Goal: Navigation & Orientation: Find specific page/section

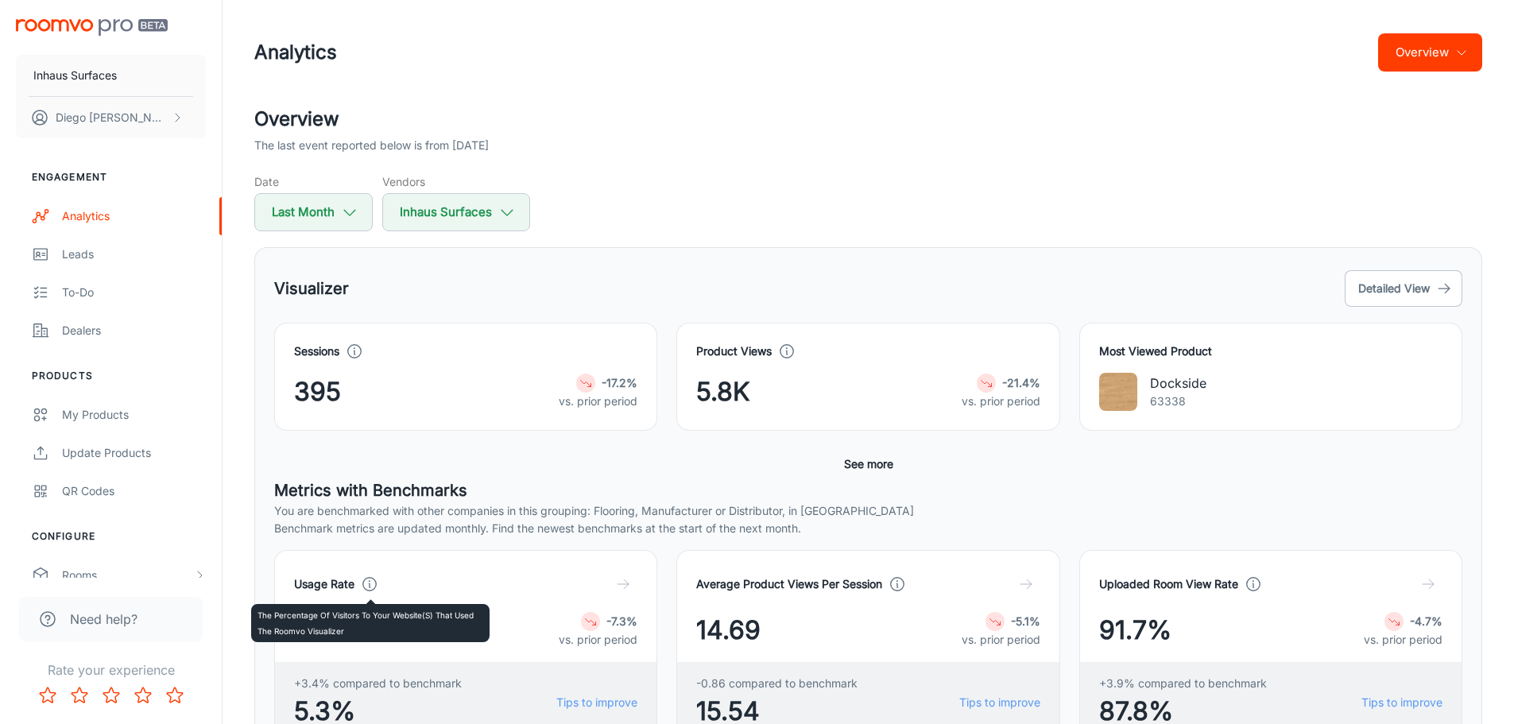
click at [374, 585] on icon at bounding box center [369, 583] width 17 height 17
click at [374, 580] on icon at bounding box center [369, 583] width 17 height 17
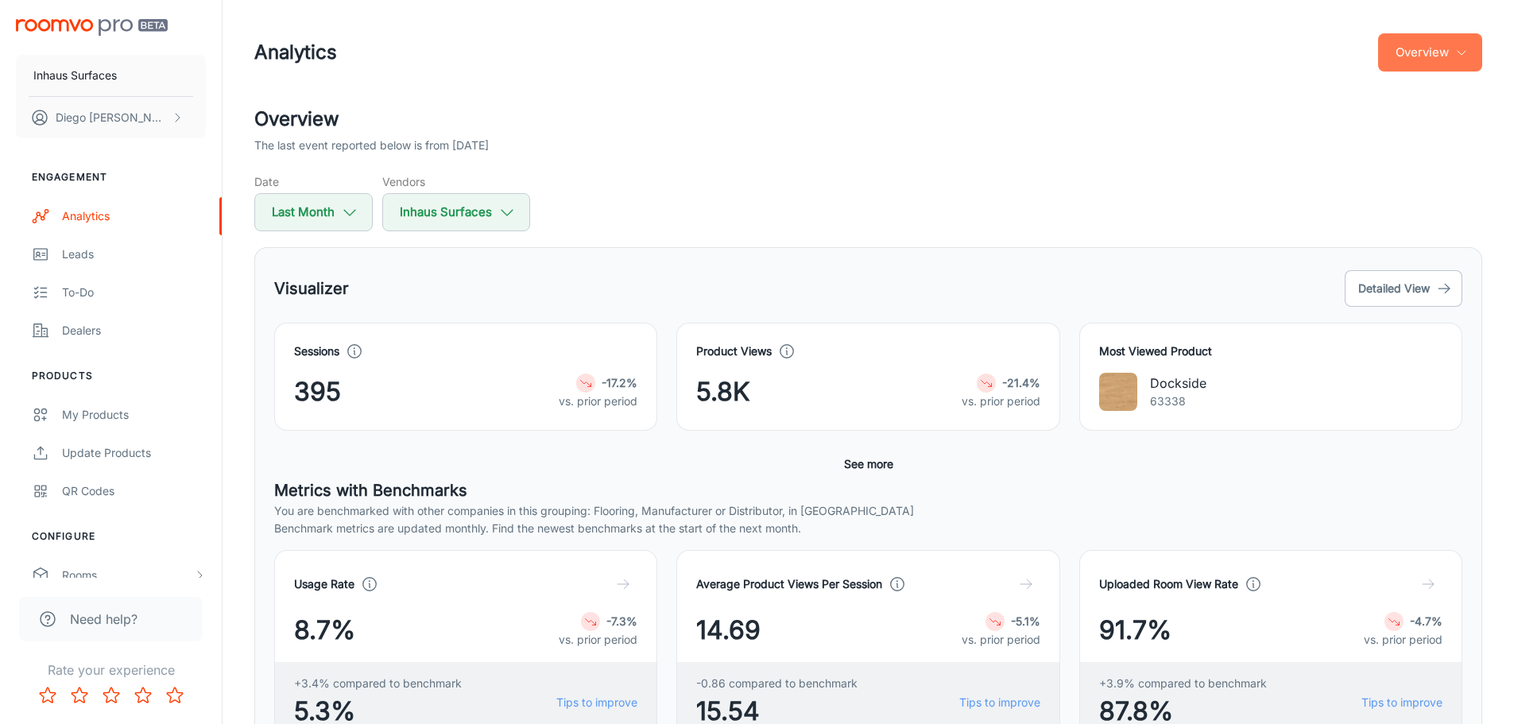
click at [1477, 54] on button "Overview" at bounding box center [1430, 52] width 104 height 38
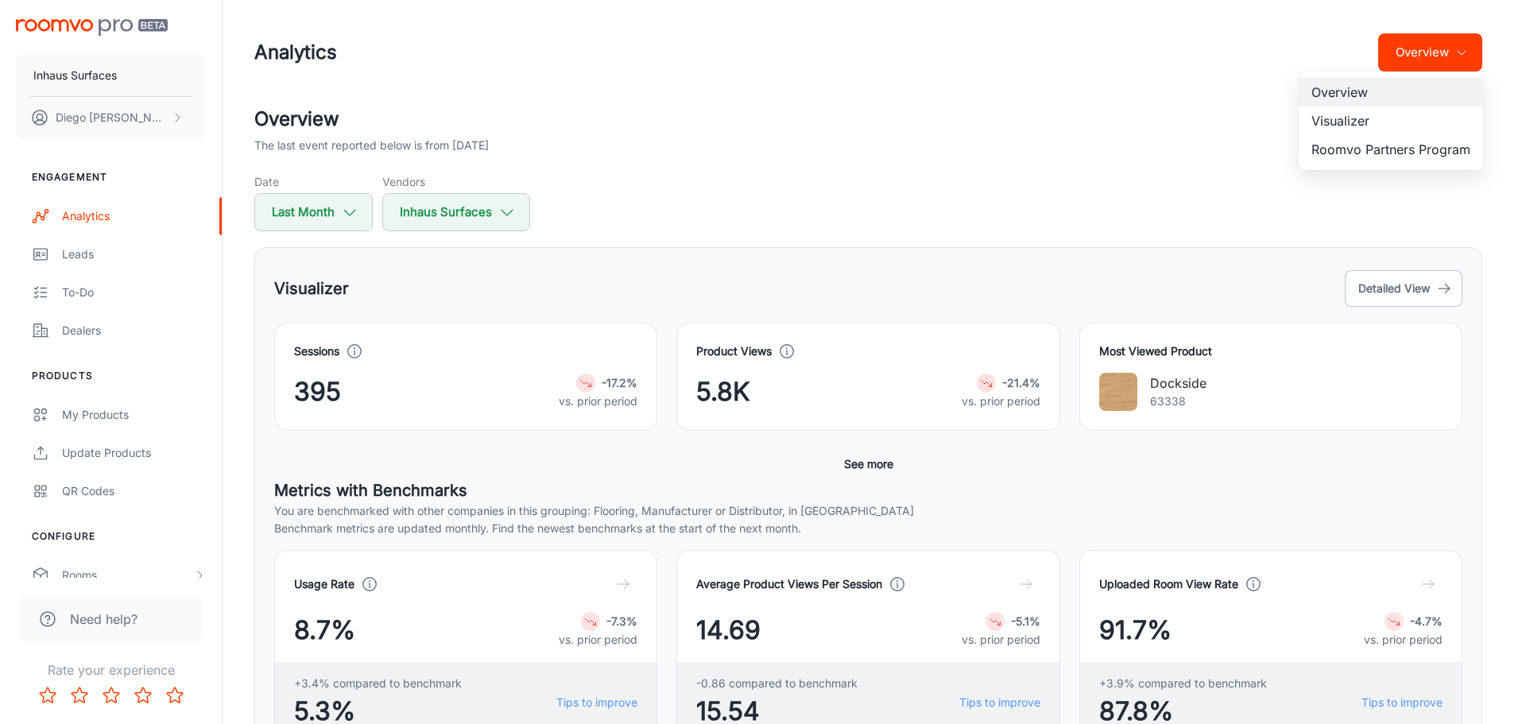
click at [1477, 54] on div at bounding box center [763, 362] width 1526 height 724
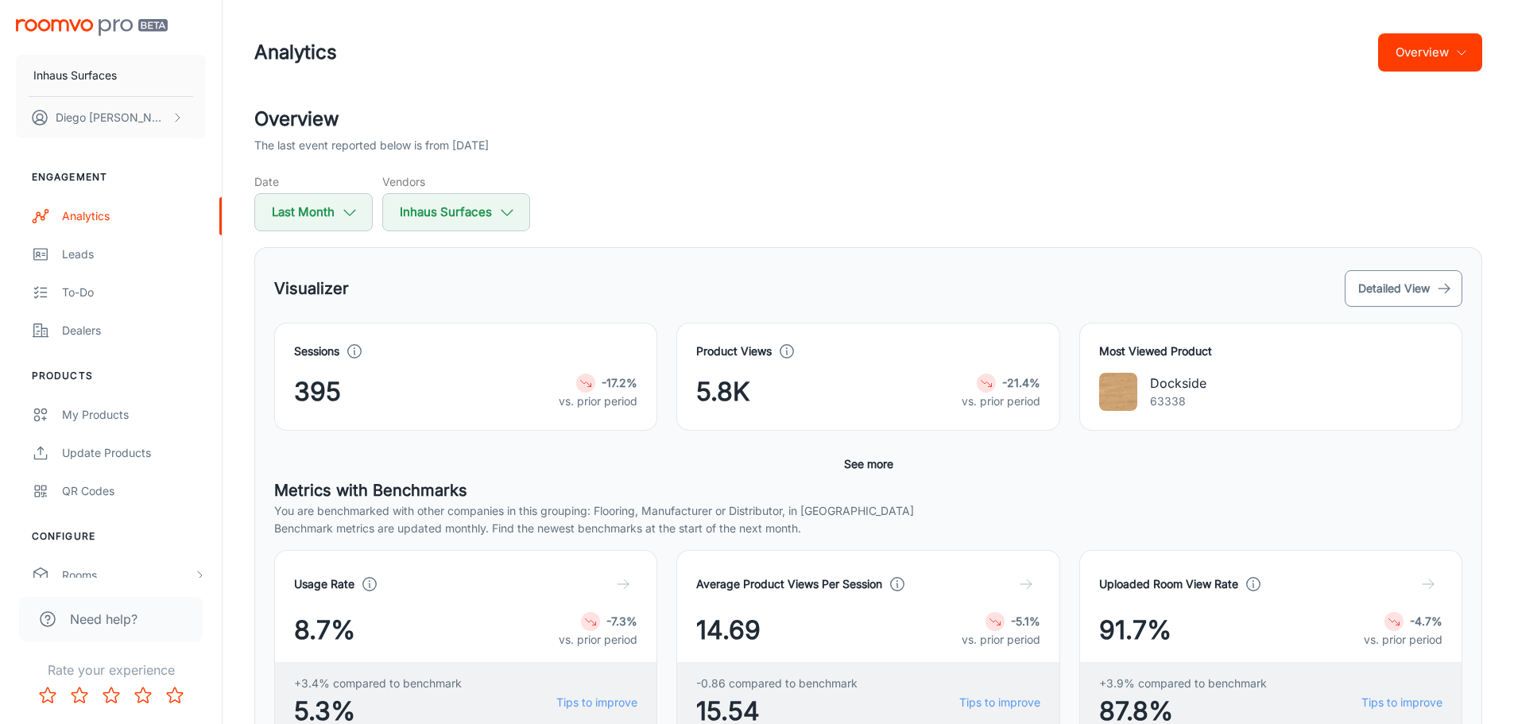
click at [1400, 288] on button "Detailed View" at bounding box center [1404, 288] width 118 height 37
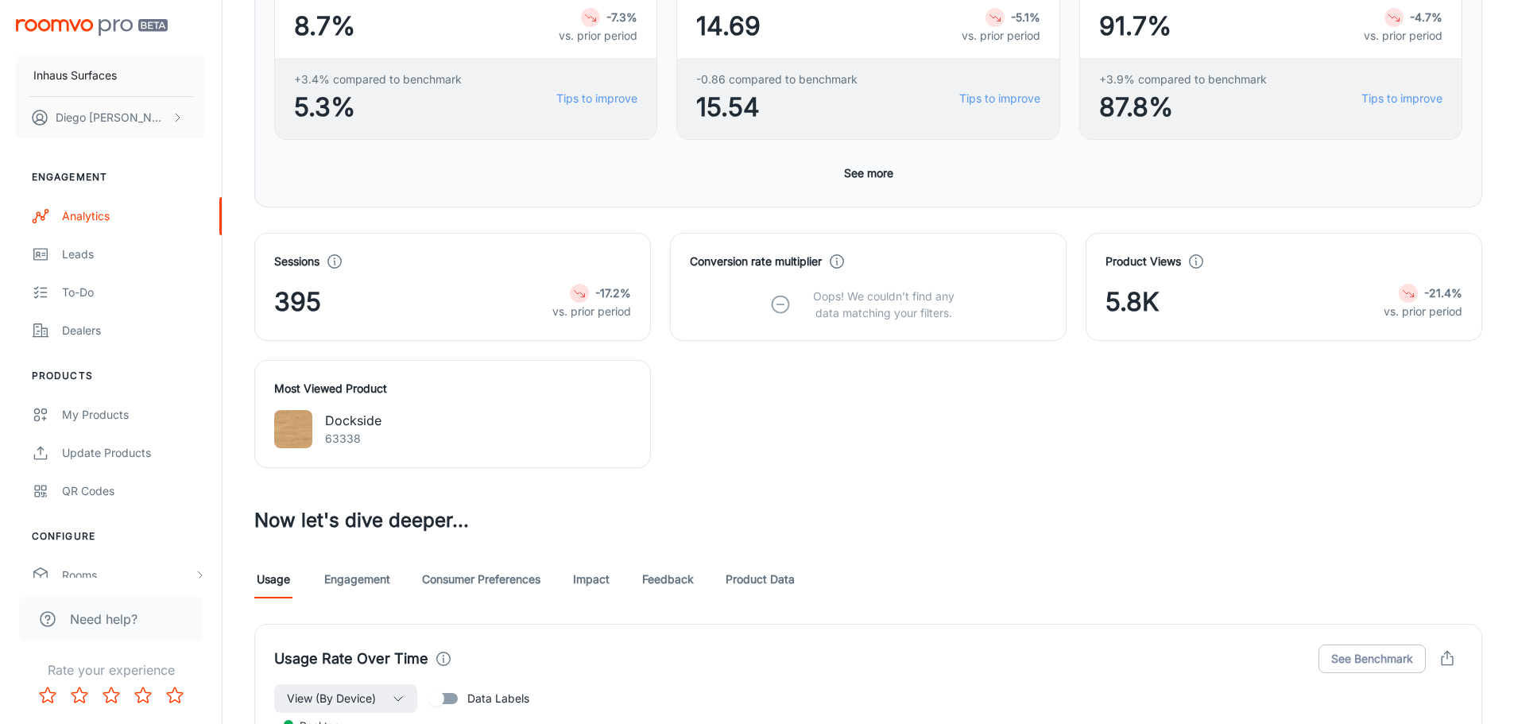
scroll to position [636, 0]
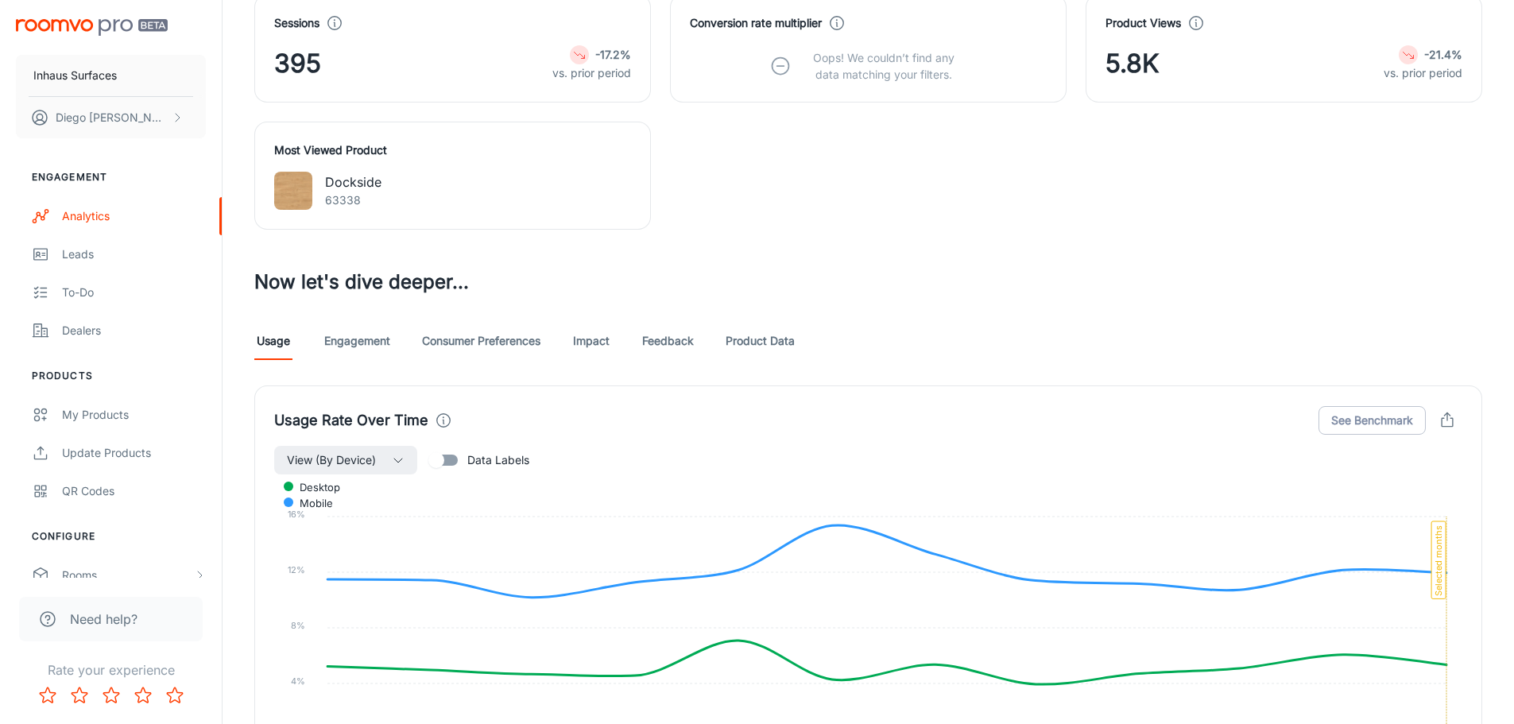
click at [369, 340] on link "Engagement" at bounding box center [357, 341] width 66 height 38
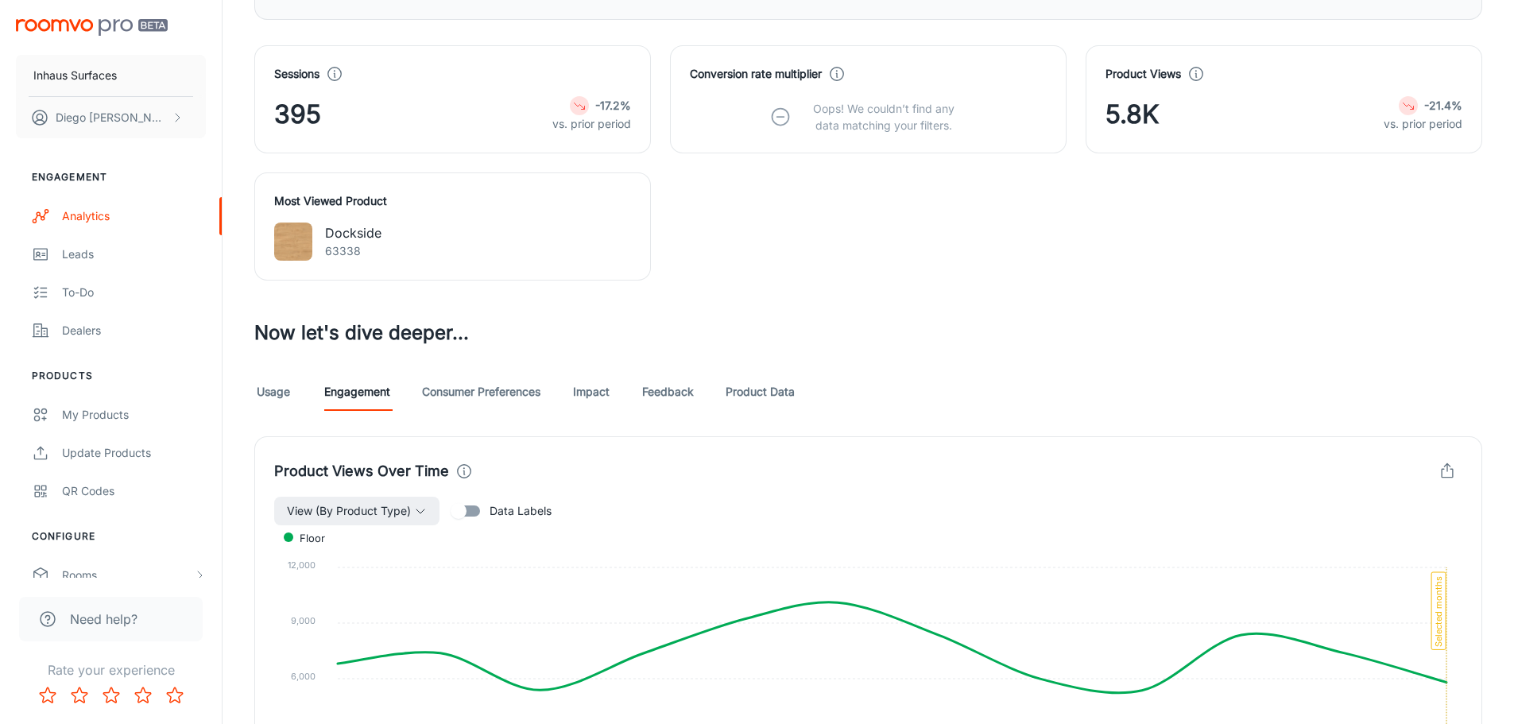
scroll to position [699, 0]
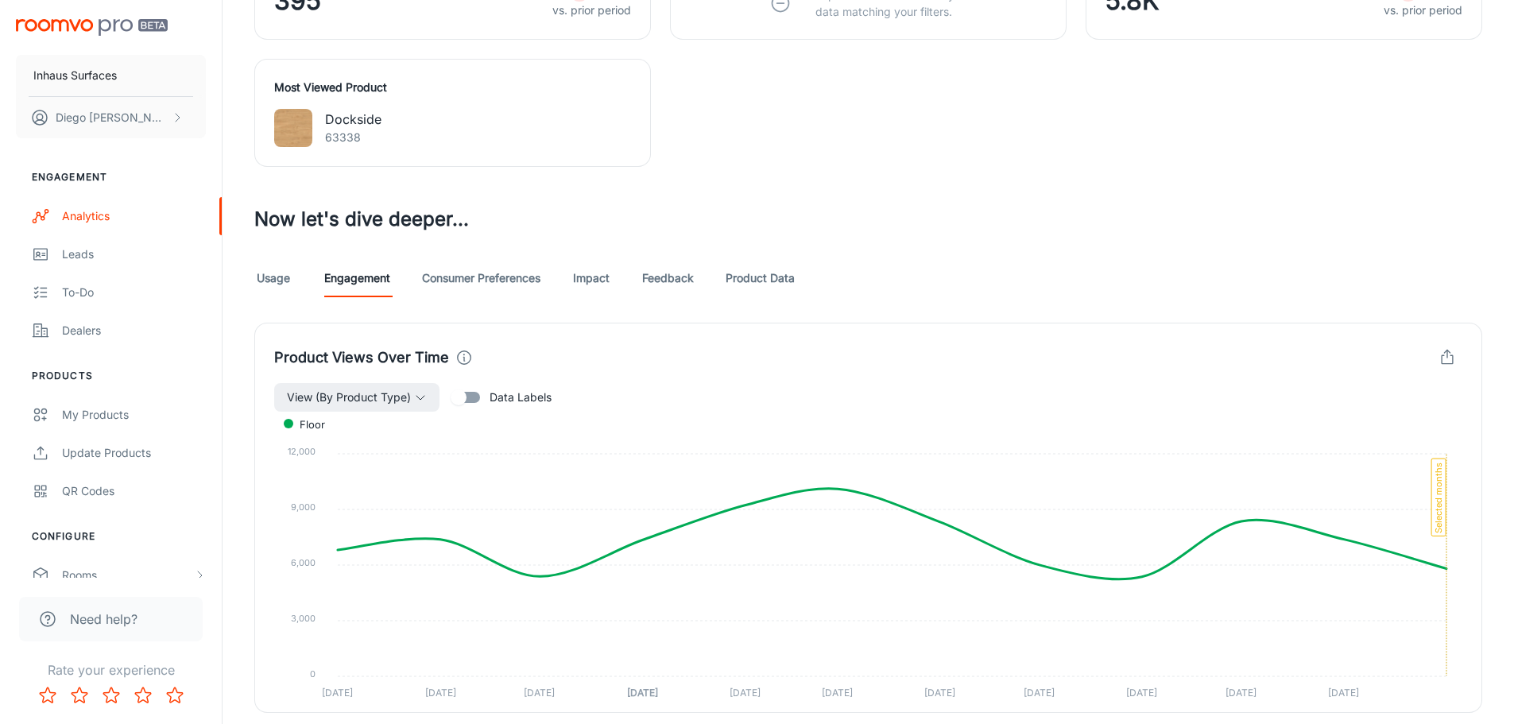
click at [476, 277] on link "Consumer Preferences" at bounding box center [481, 278] width 118 height 38
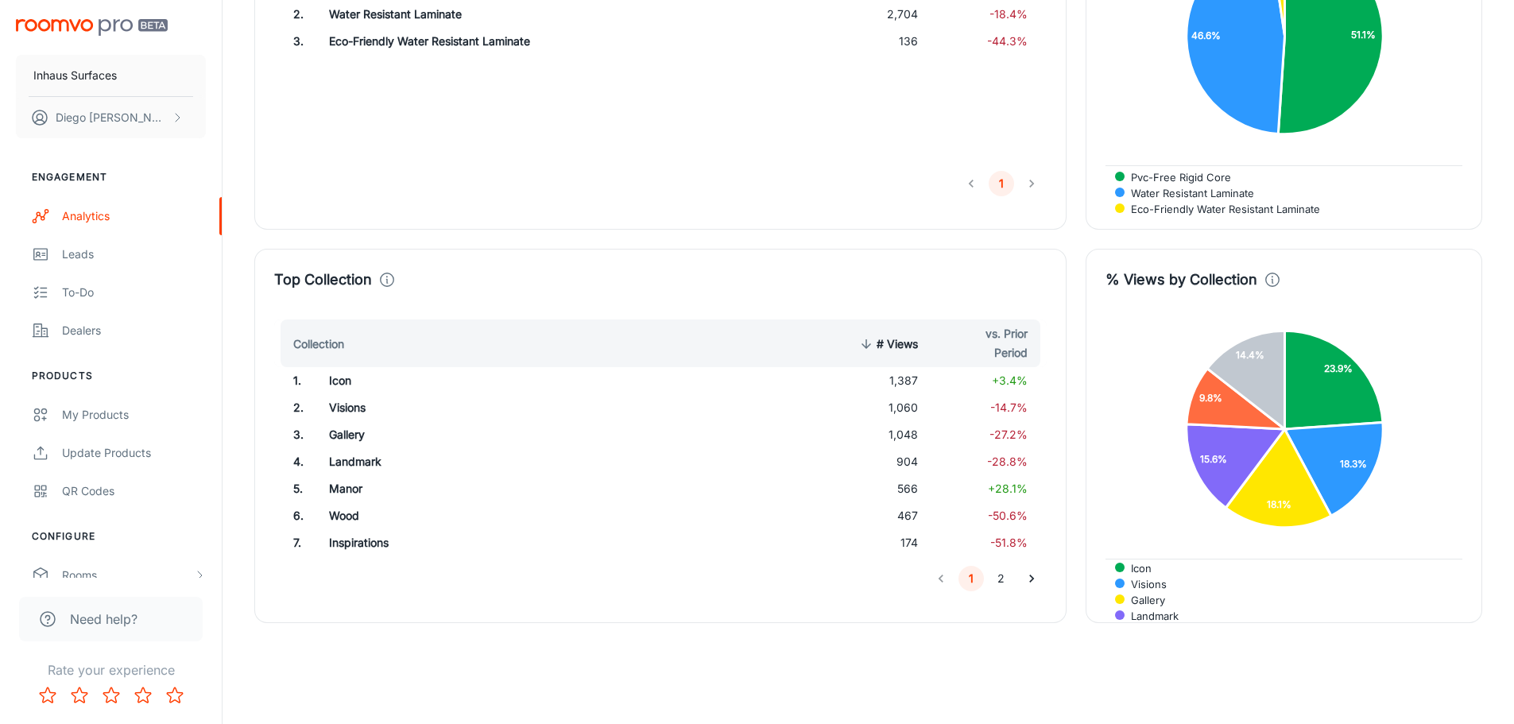
scroll to position [2874, 0]
click at [127, 253] on div "Leads" at bounding box center [134, 254] width 144 height 17
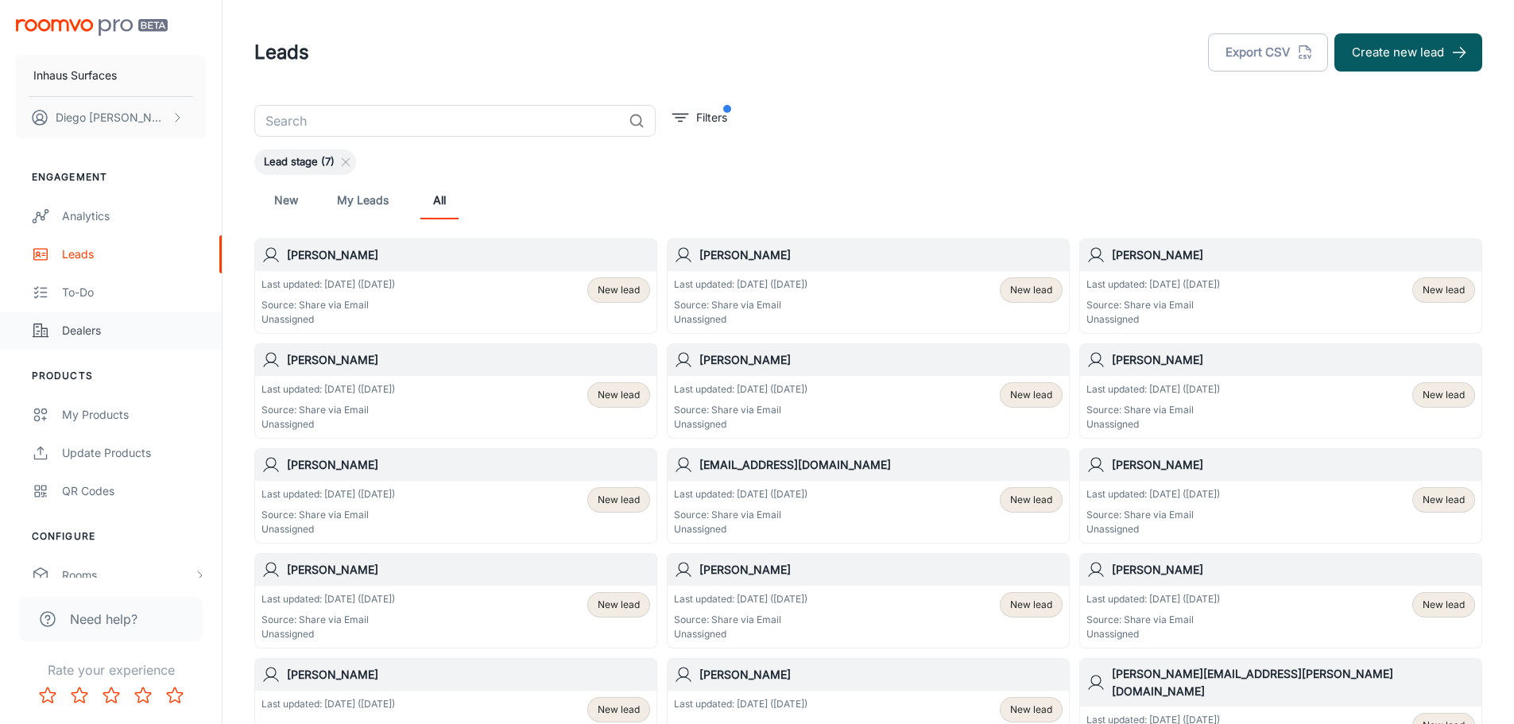
click at [106, 330] on div "Dealers" at bounding box center [134, 330] width 144 height 17
